Goal: Check status: Check status

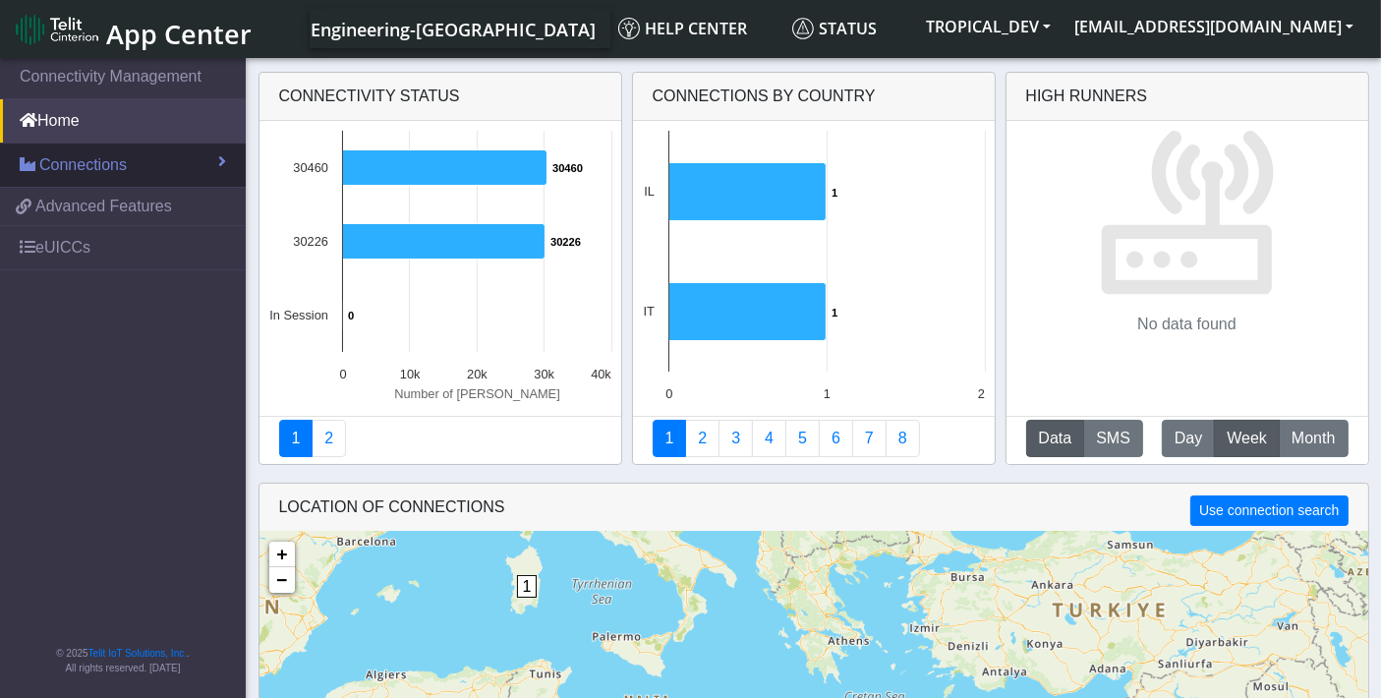
click at [121, 164] on span "Connections" at bounding box center [83, 165] width 88 height 24
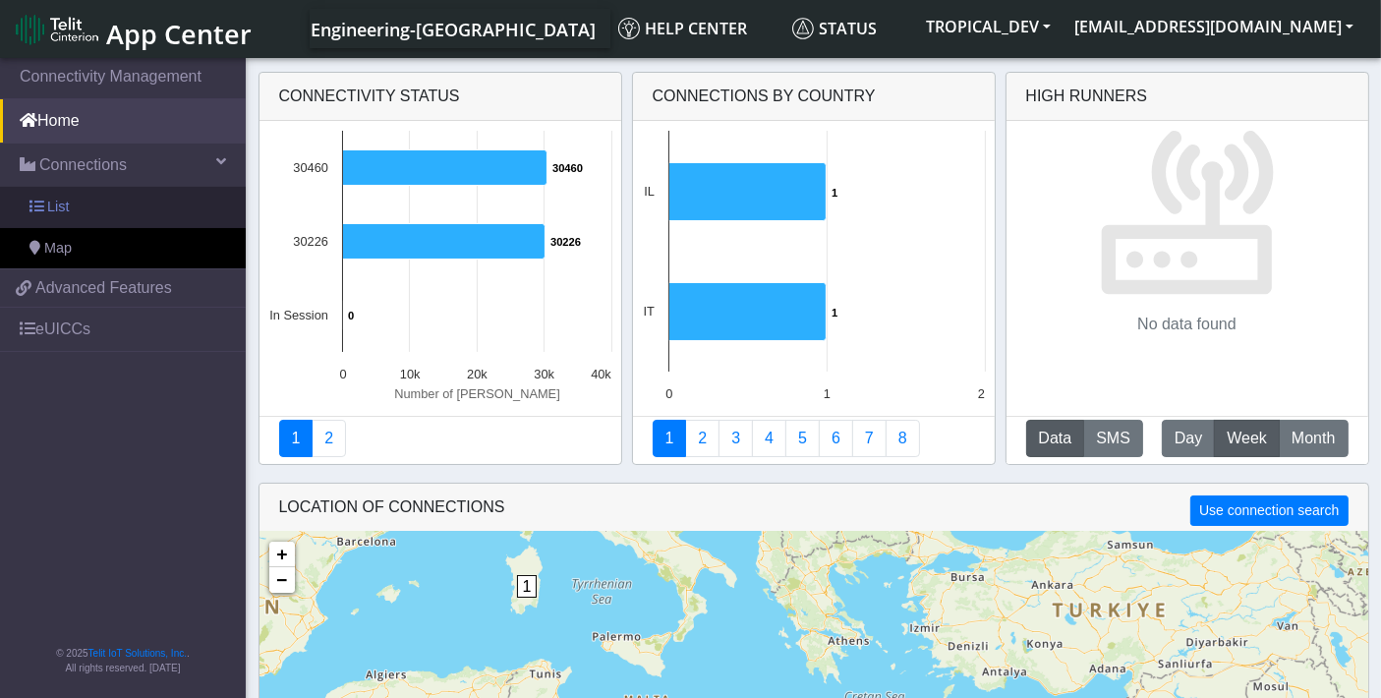
click at [89, 201] on link "List" at bounding box center [123, 207] width 246 height 41
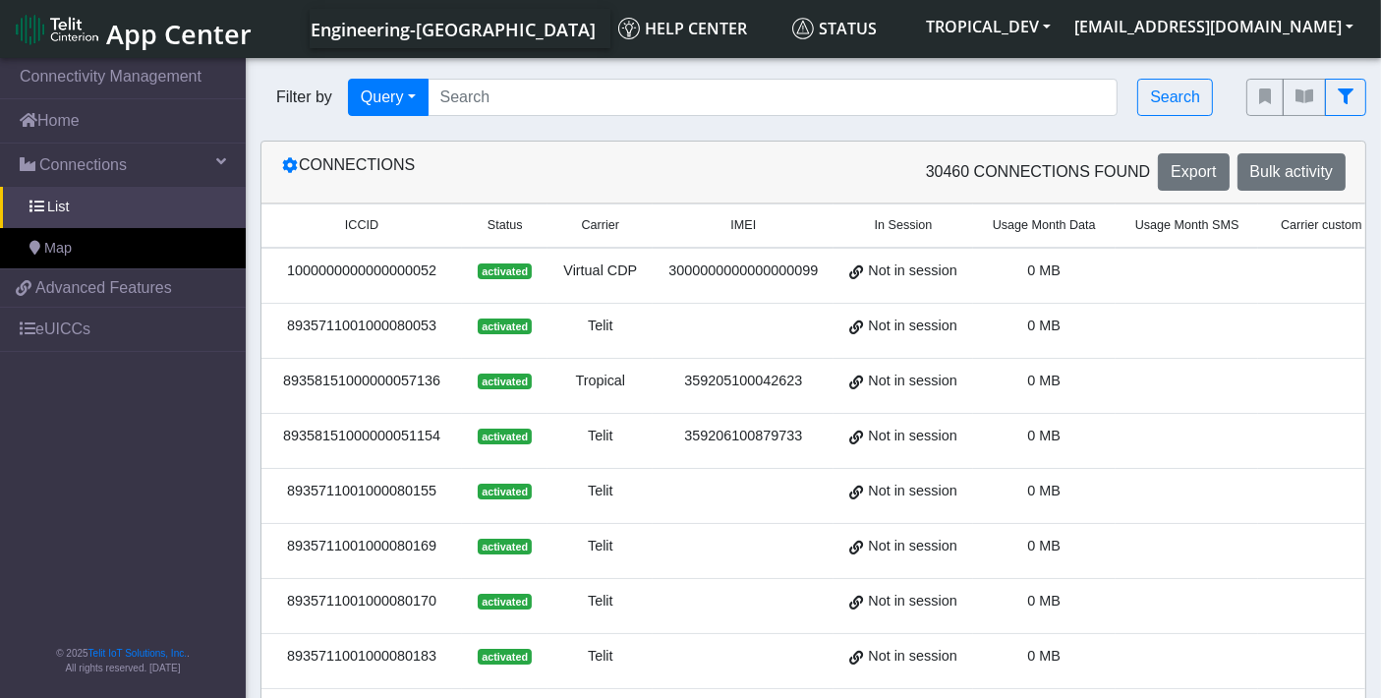
click at [384, 317] on div "8935711001000080053" at bounding box center [361, 327] width 177 height 22
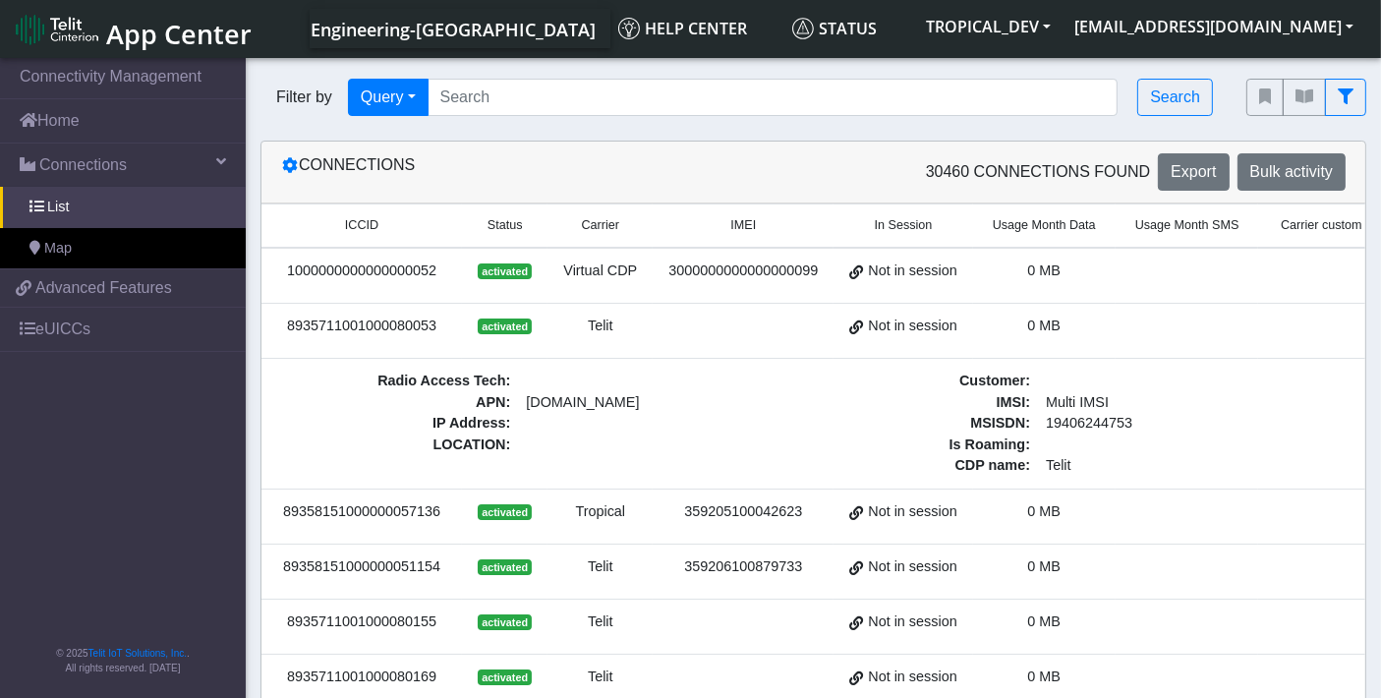
click at [384, 316] on div "8935711001000080053" at bounding box center [361, 327] width 177 height 22
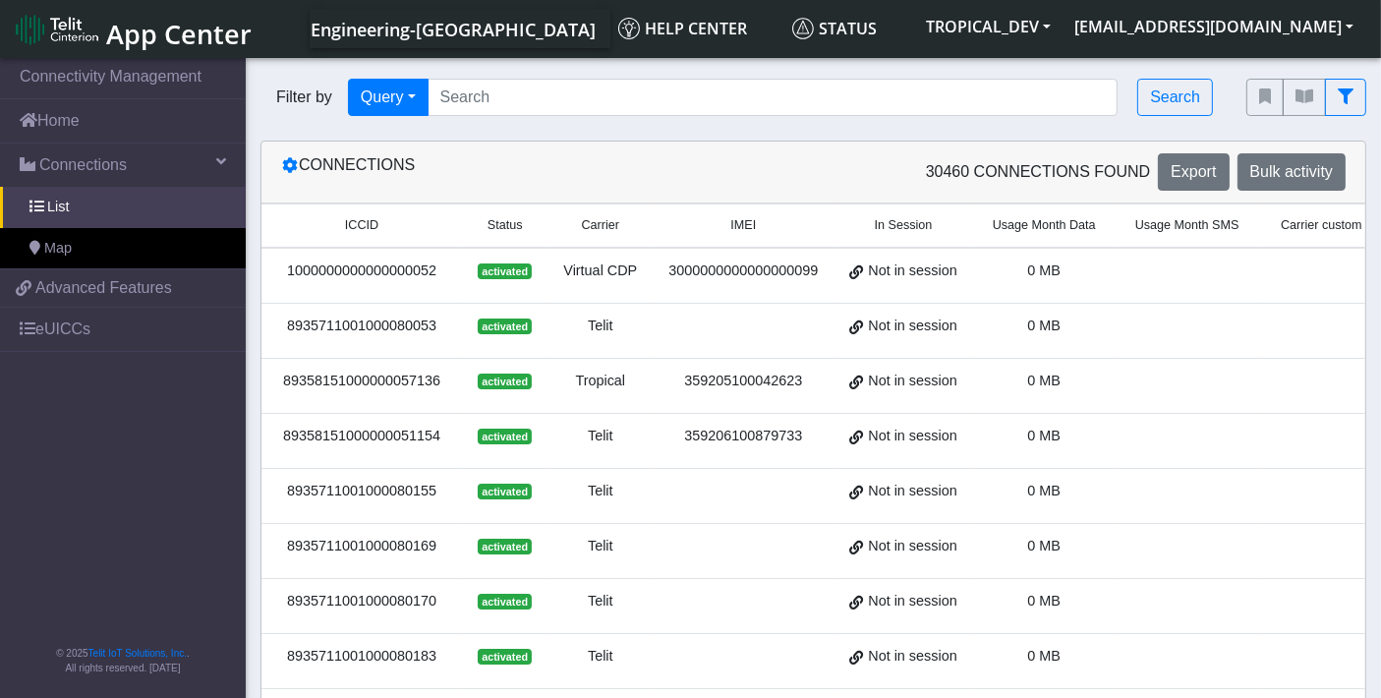
click at [384, 316] on div "8935711001000080053" at bounding box center [361, 327] width 177 height 22
copy div "8935711001000080053"
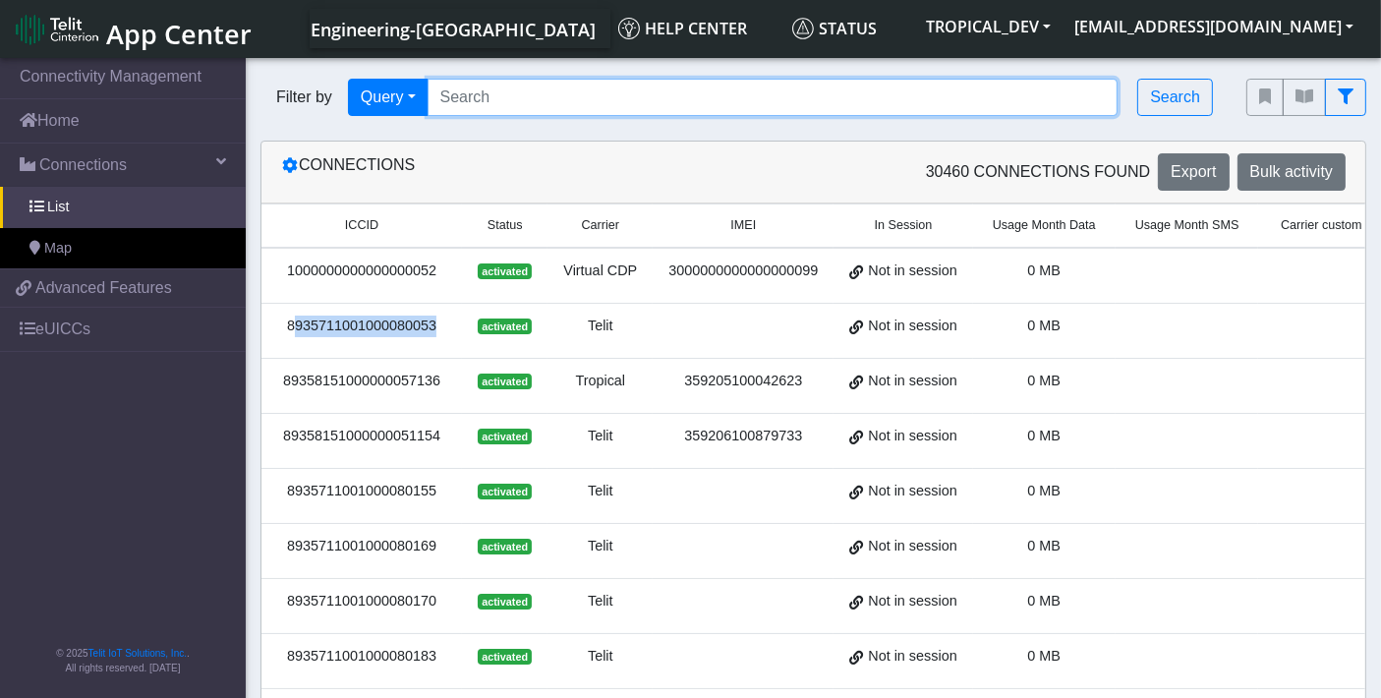
click at [477, 99] on input "Search..." at bounding box center [773, 97] width 691 height 37
paste input "8935711001000080053"
type input "8935711001000080053"
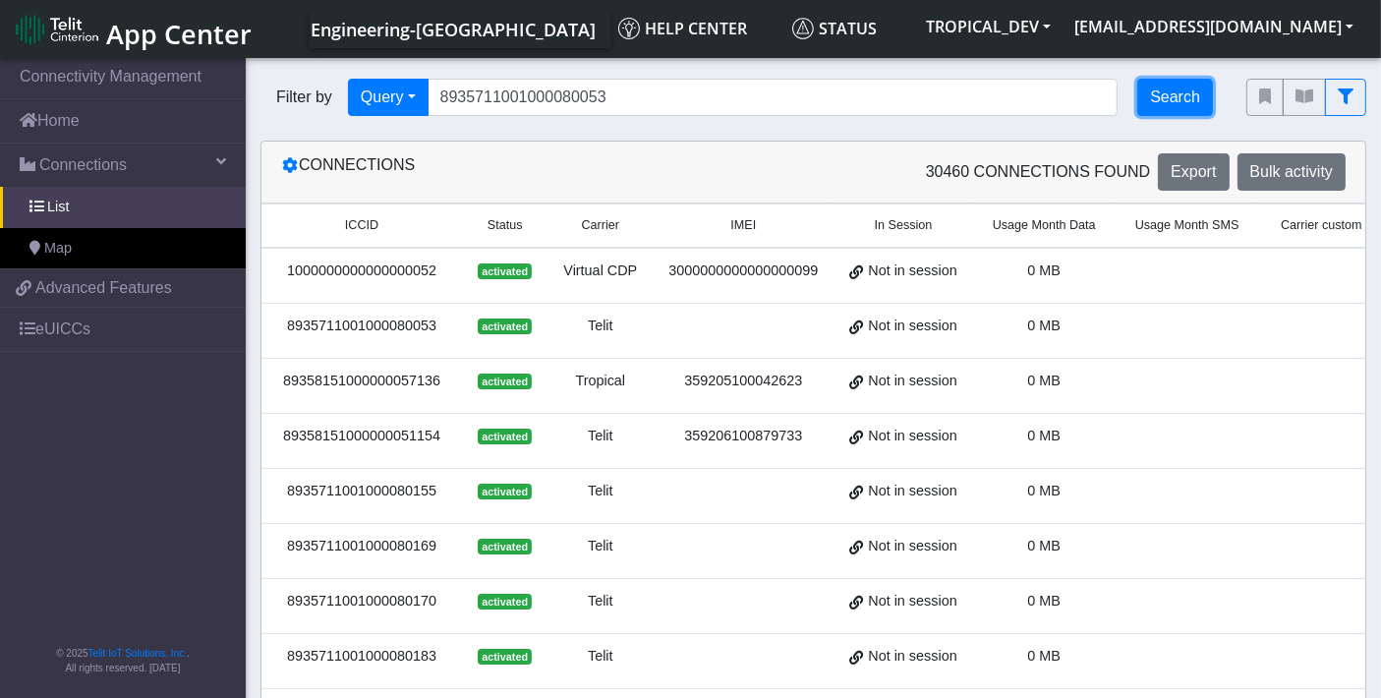
click at [1163, 90] on button "Search" at bounding box center [1176, 97] width 76 height 37
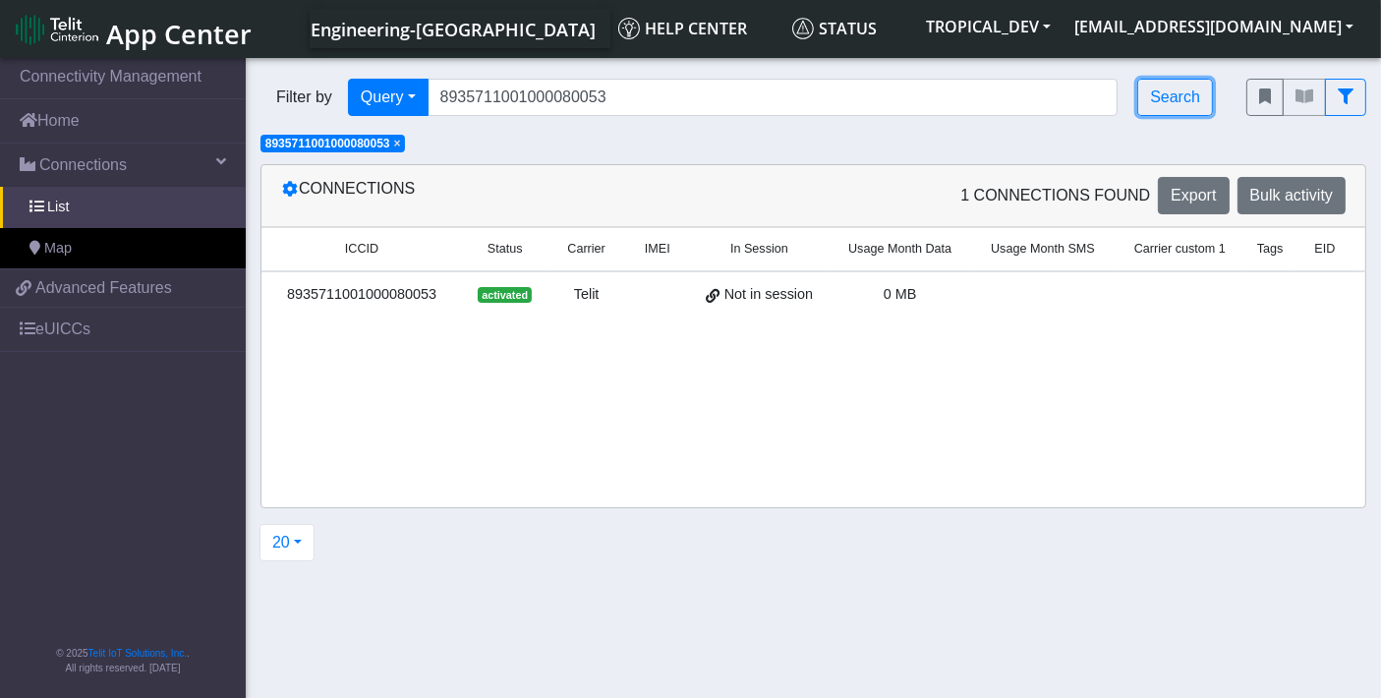
scroll to position [0, 57]
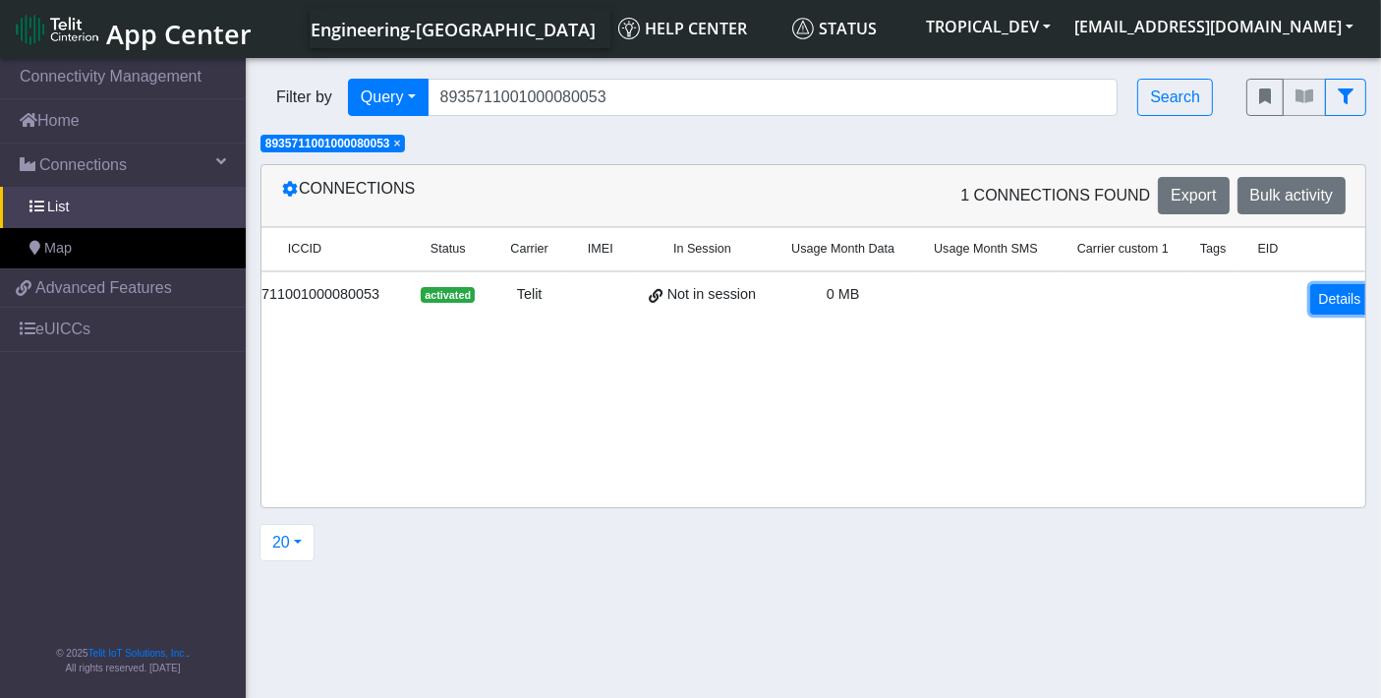
click at [1339, 297] on link "Details" at bounding box center [1341, 299] width 60 height 30
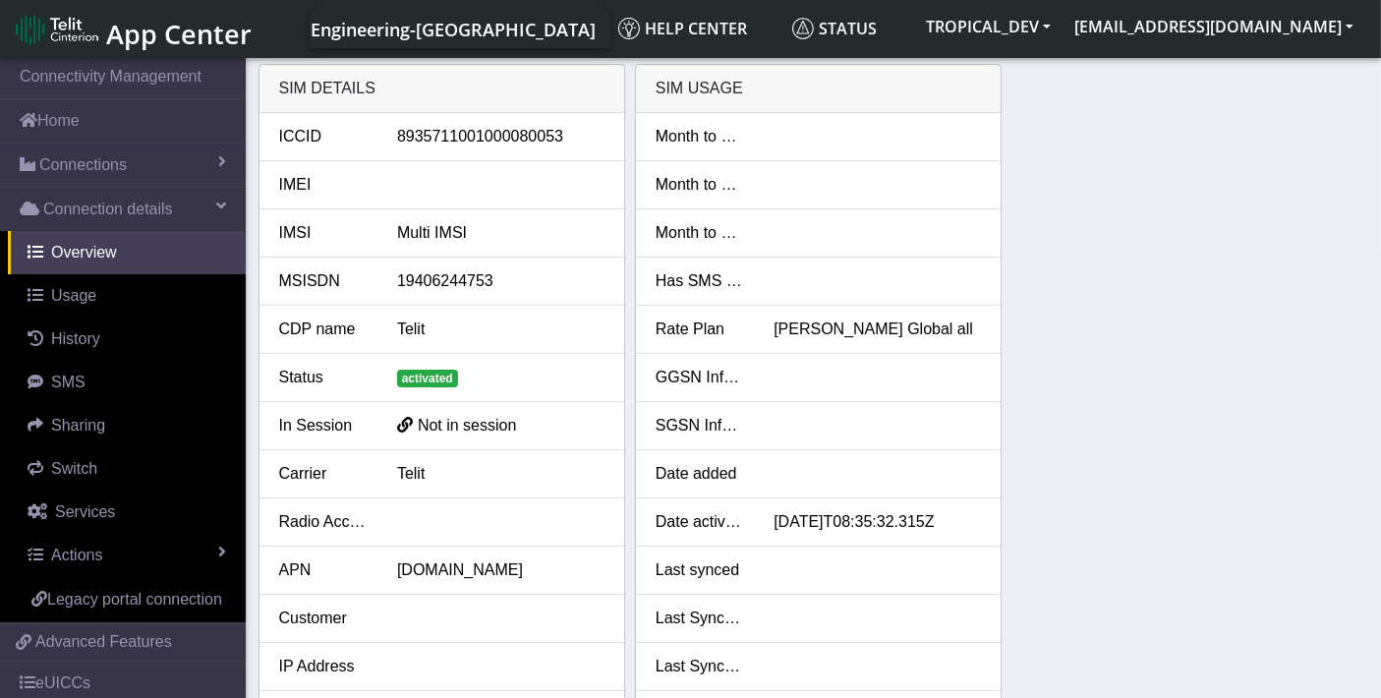
click at [1109, 626] on div "SIM details ICCID 8935711001000080053 IMEI IMSI Multi IMSI MSISDN 19406244753 C…" at bounding box center [814, 479] width 1111 height 830
click at [1296, 21] on button "[EMAIL_ADDRESS][DOMAIN_NAME]" at bounding box center [1214, 26] width 303 height 35
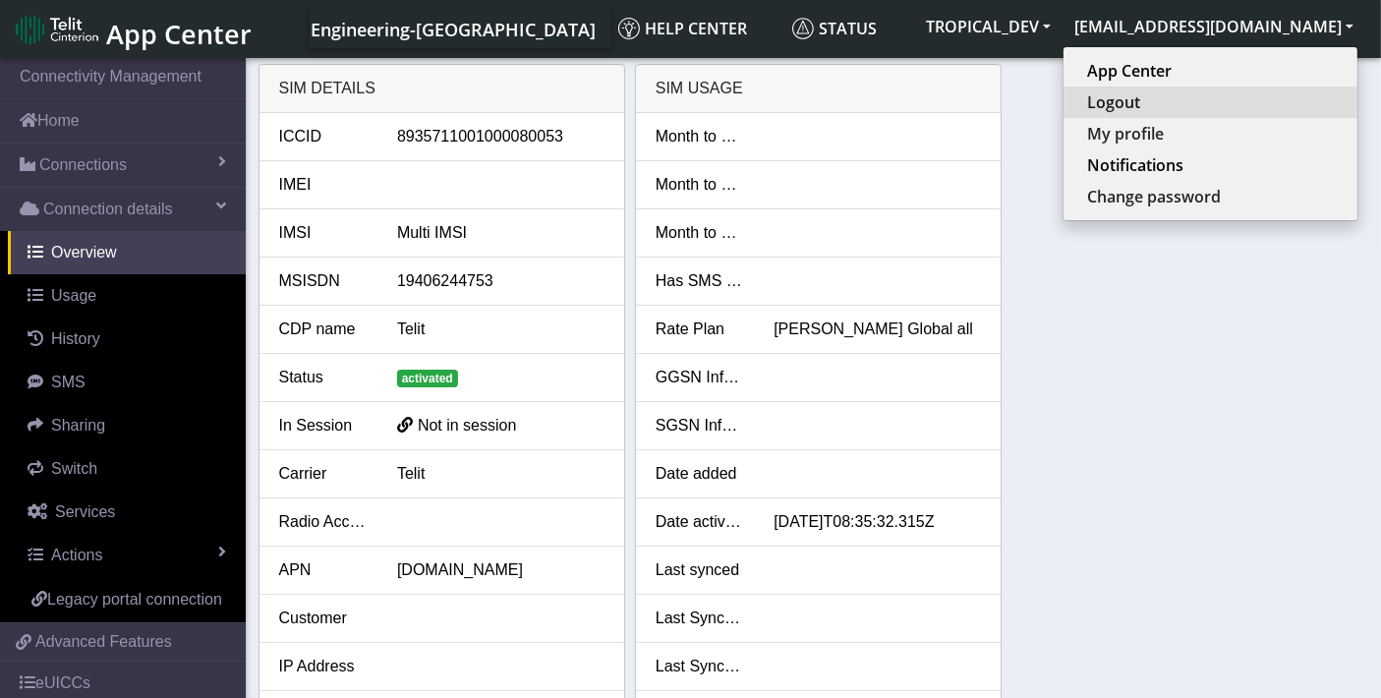
click at [1210, 105] on button "Logout" at bounding box center [1211, 102] width 294 height 31
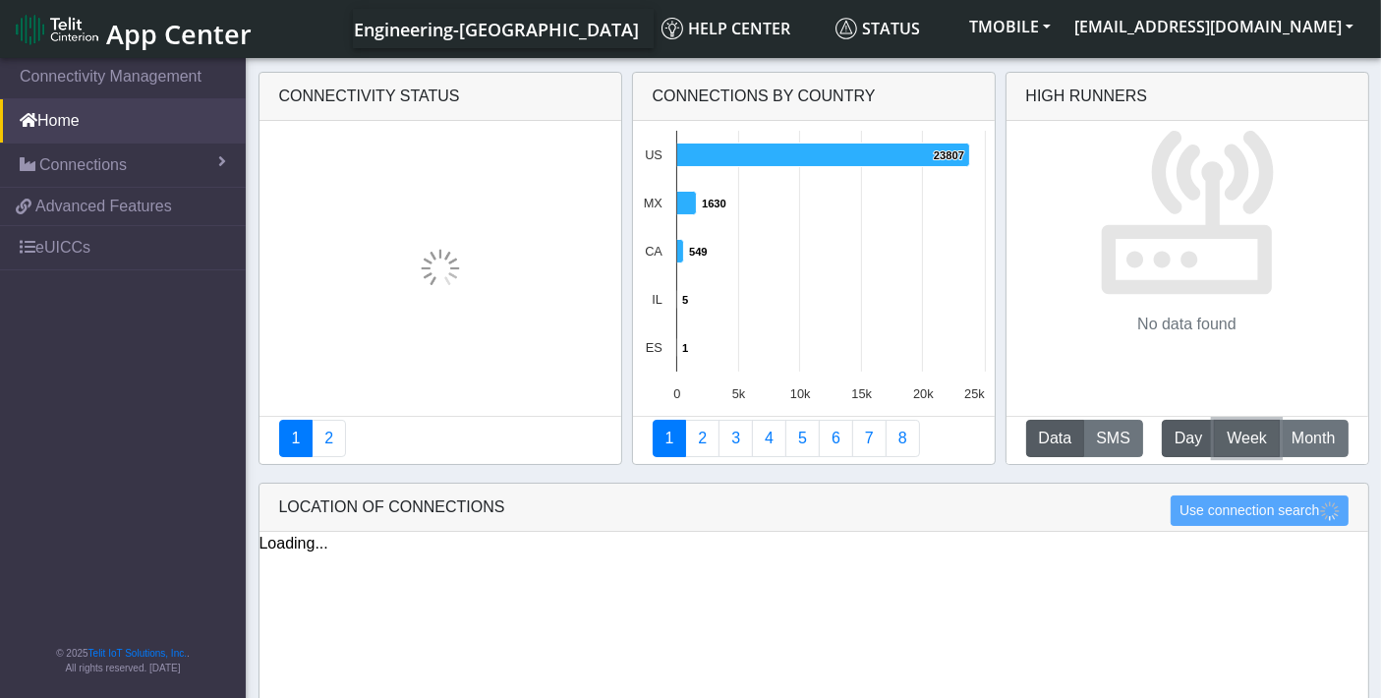
click at [1239, 440] on span "Week" at bounding box center [1247, 439] width 40 height 24
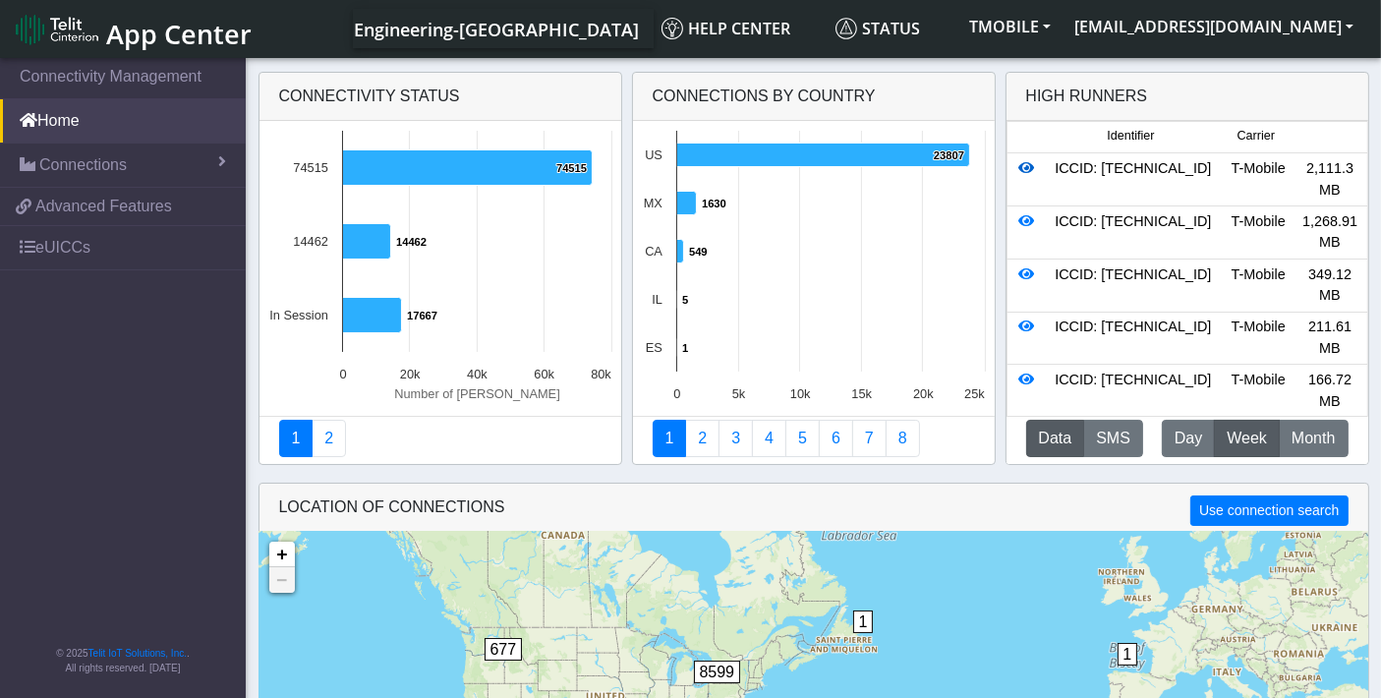
click at [1020, 165] on icon at bounding box center [1027, 168] width 16 height 14
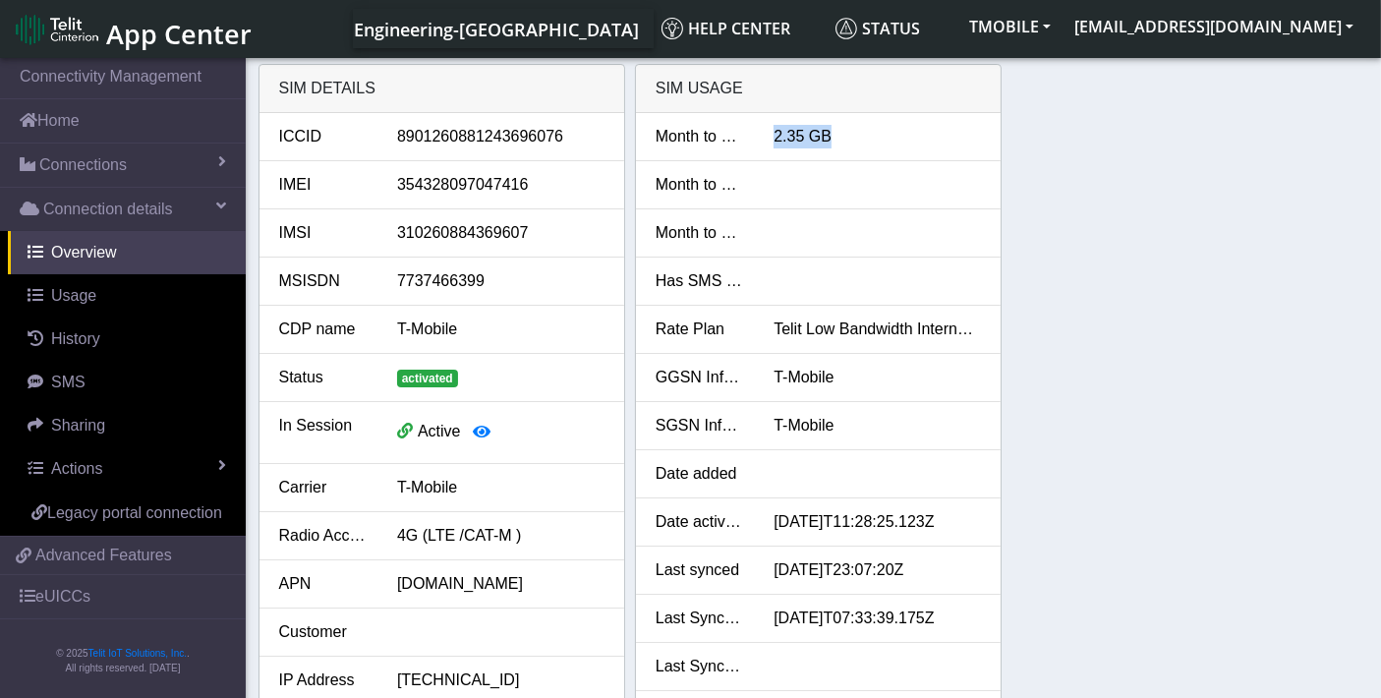
drag, startPoint x: 775, startPoint y: 133, endPoint x: 833, endPoint y: 132, distance: 58.0
click at [833, 132] on div "2.35 GB" at bounding box center [877, 137] width 237 height 24
click at [1295, 22] on button "[EMAIL_ADDRESS][DOMAIN_NAME]" at bounding box center [1214, 26] width 303 height 35
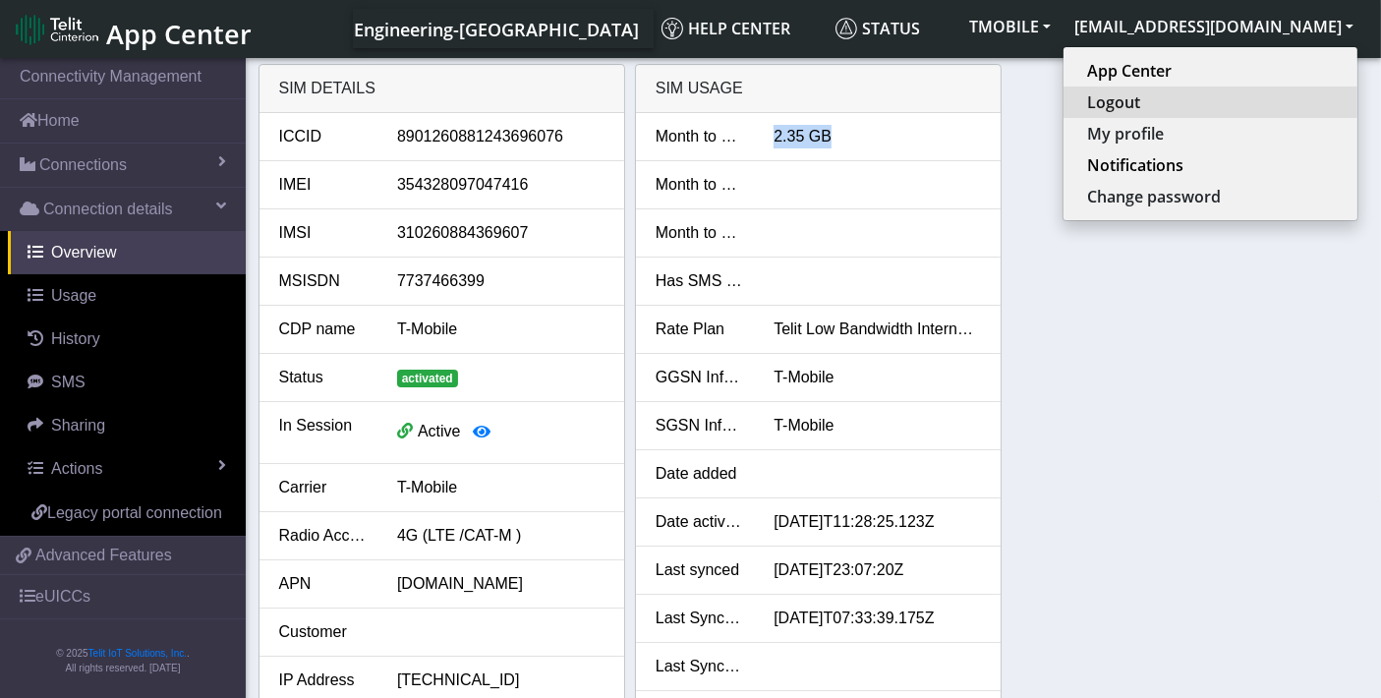
click at [1155, 112] on button "Logout" at bounding box center [1211, 102] width 294 height 31
